Goal: Information Seeking & Learning: Check status

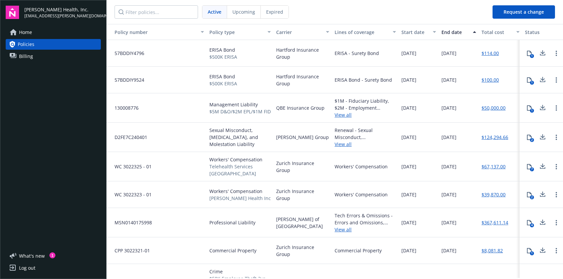
scroll to position [25, 99]
